Goal: Find specific page/section: Find specific page/section

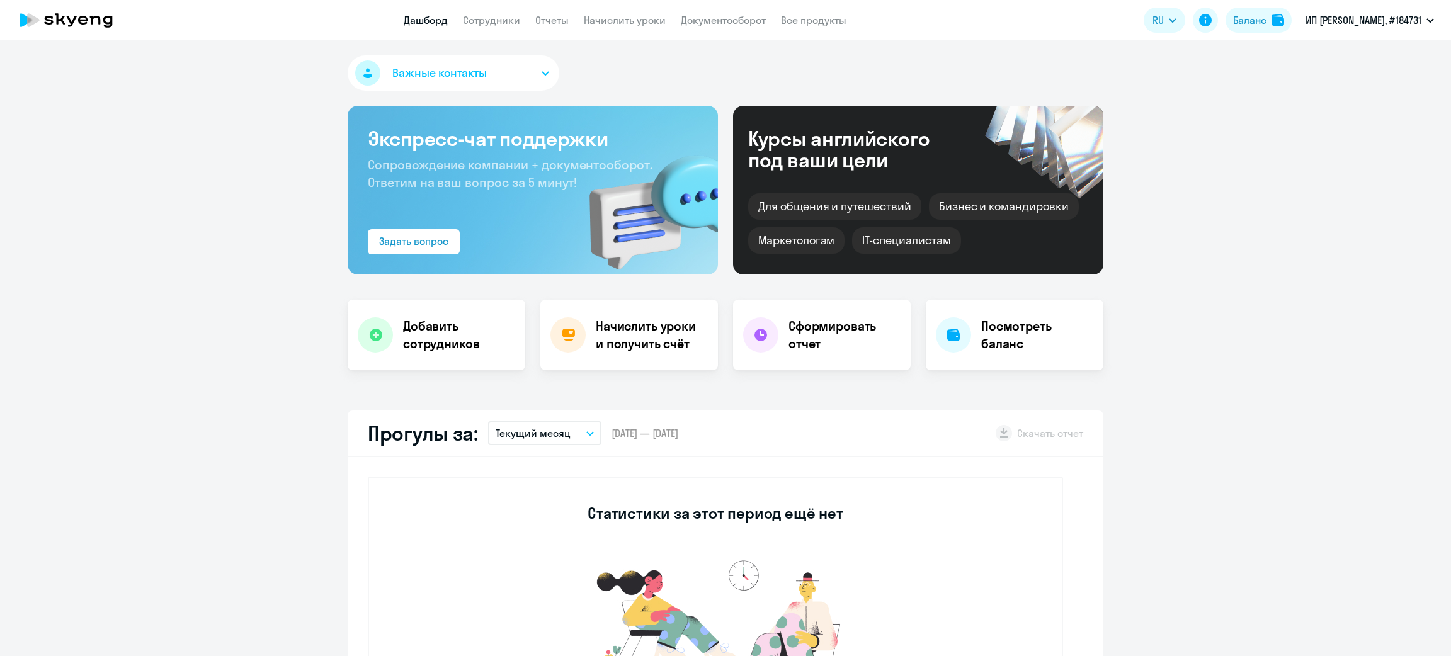
select select "30"
click at [494, 30] on app-header "Дашборд Сотрудники Отчеты Начислить уроки Документооборот Все продукты Дашборд …" at bounding box center [725, 20] width 1451 height 40
click at [496, 18] on link "Сотрудники" at bounding box center [491, 20] width 57 height 13
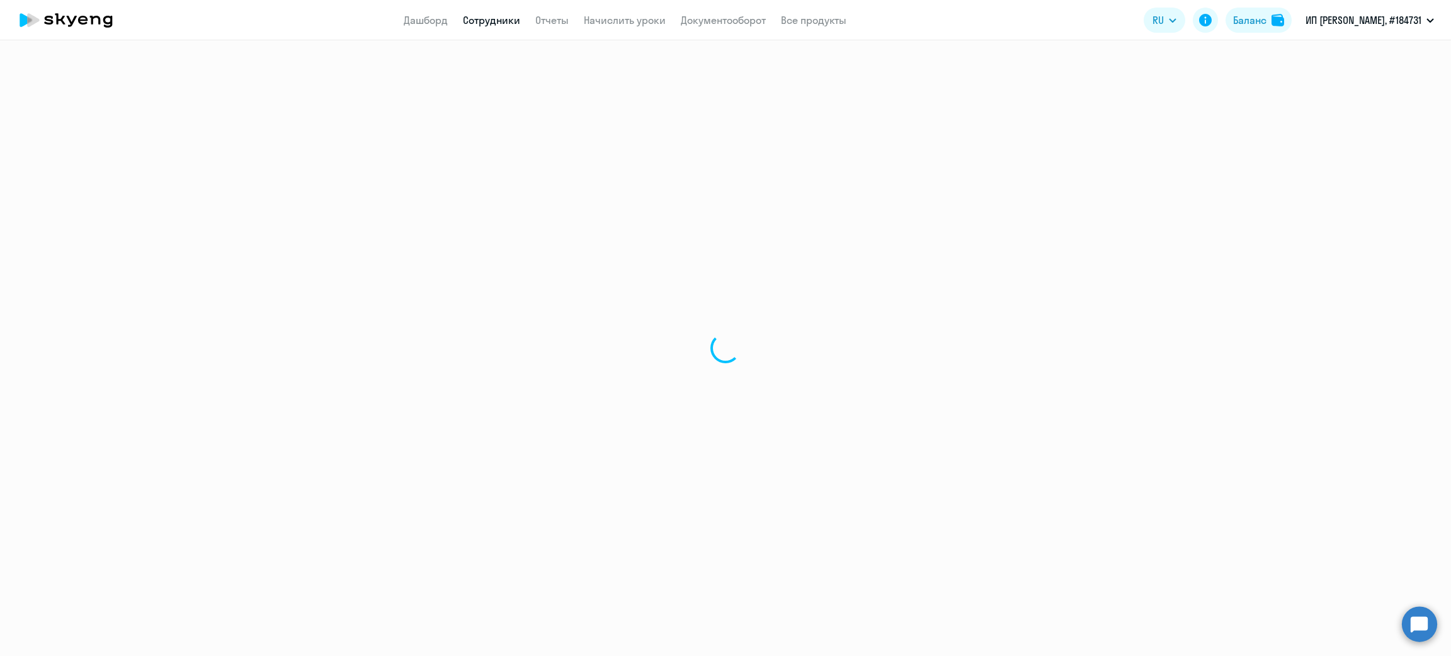
select select "30"
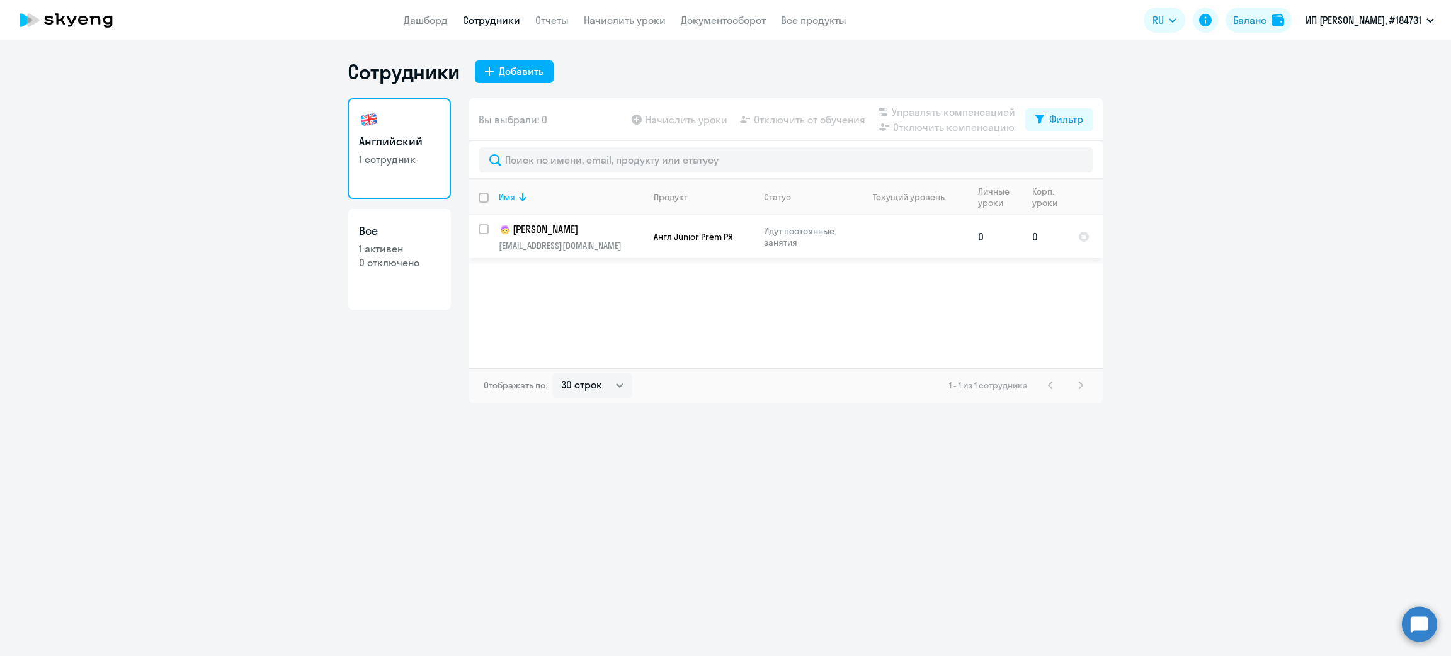
click at [572, 240] on p "[EMAIL_ADDRESS][DOMAIN_NAME]" at bounding box center [571, 245] width 144 height 11
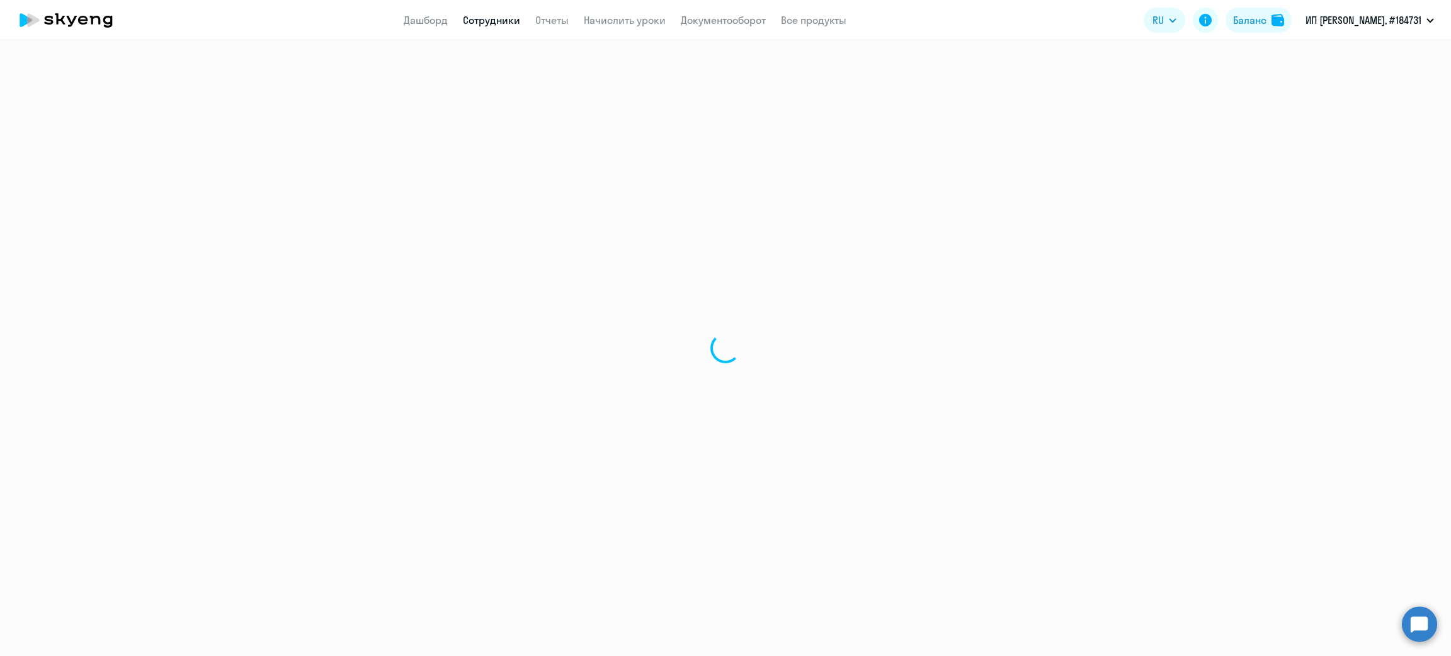
select select "english"
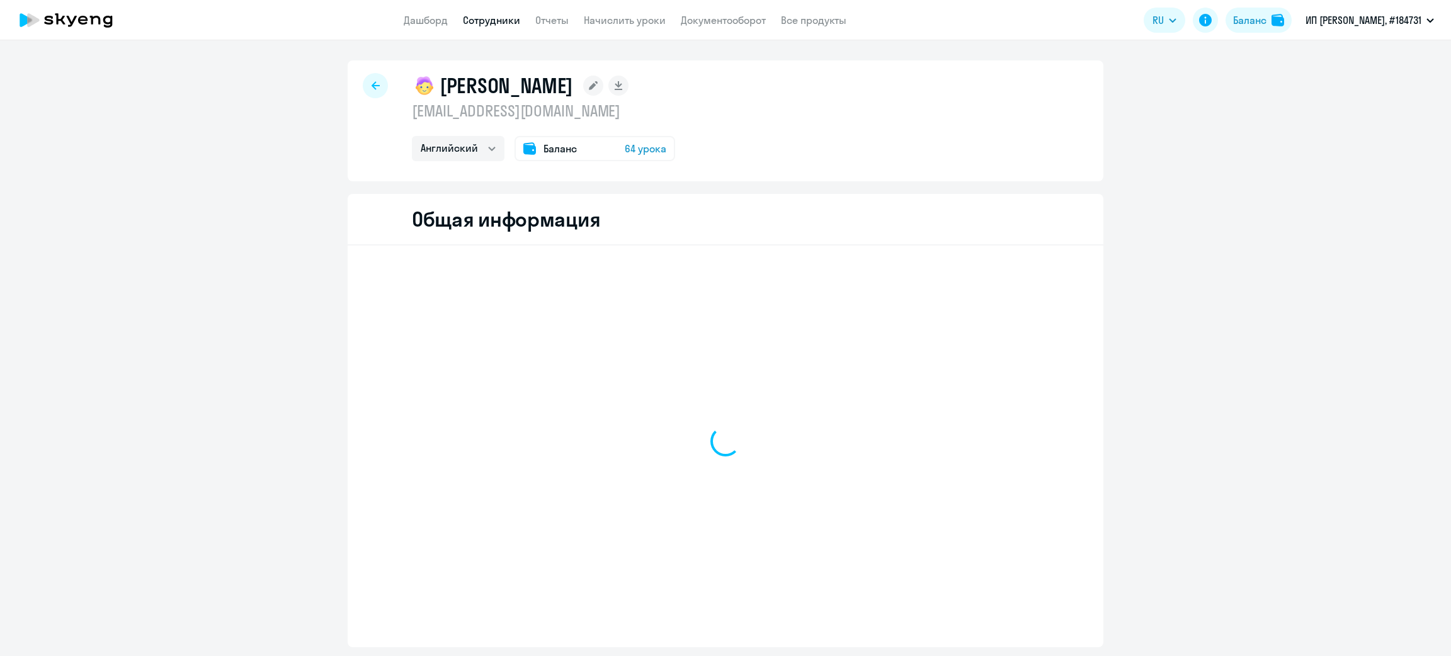
select select "english"
